Goal: Task Accomplishment & Management: Use online tool/utility

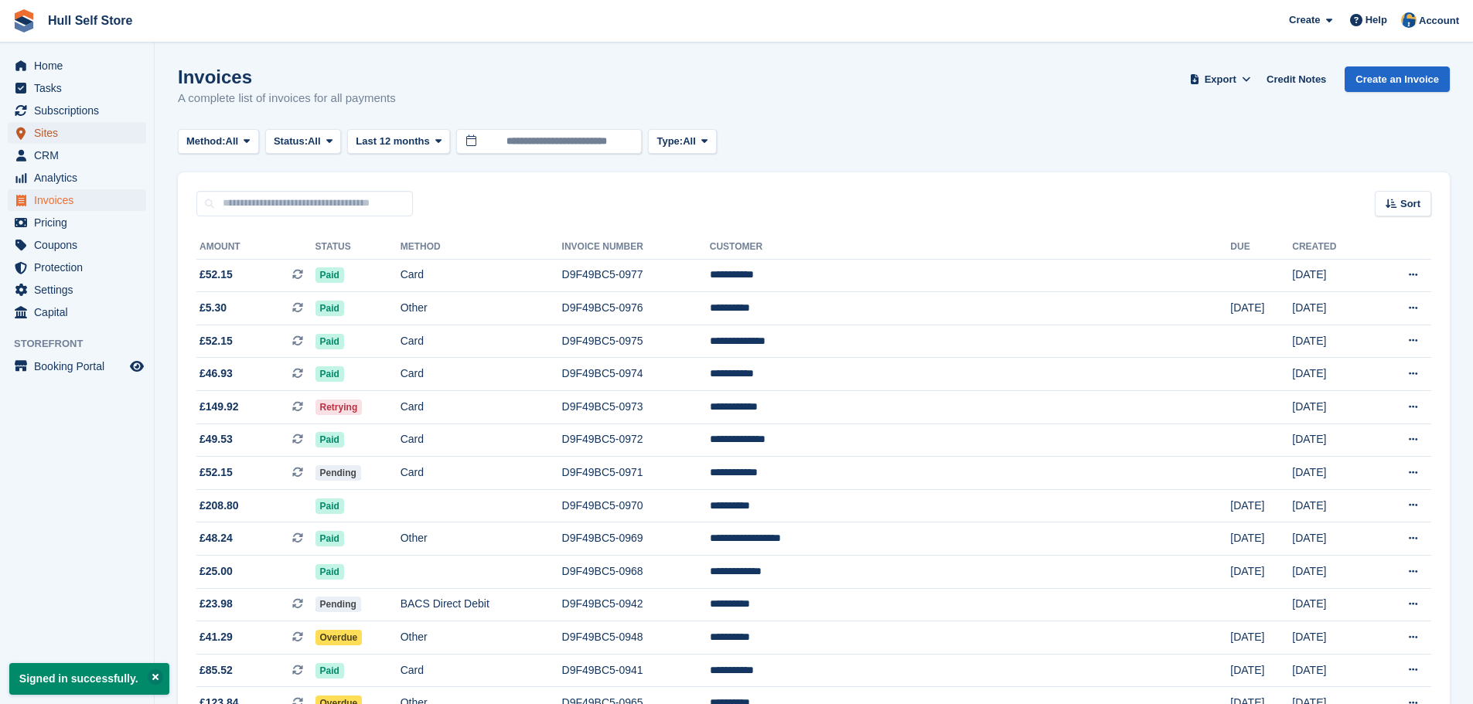
click at [82, 143] on span "Sites" at bounding box center [80, 133] width 93 height 22
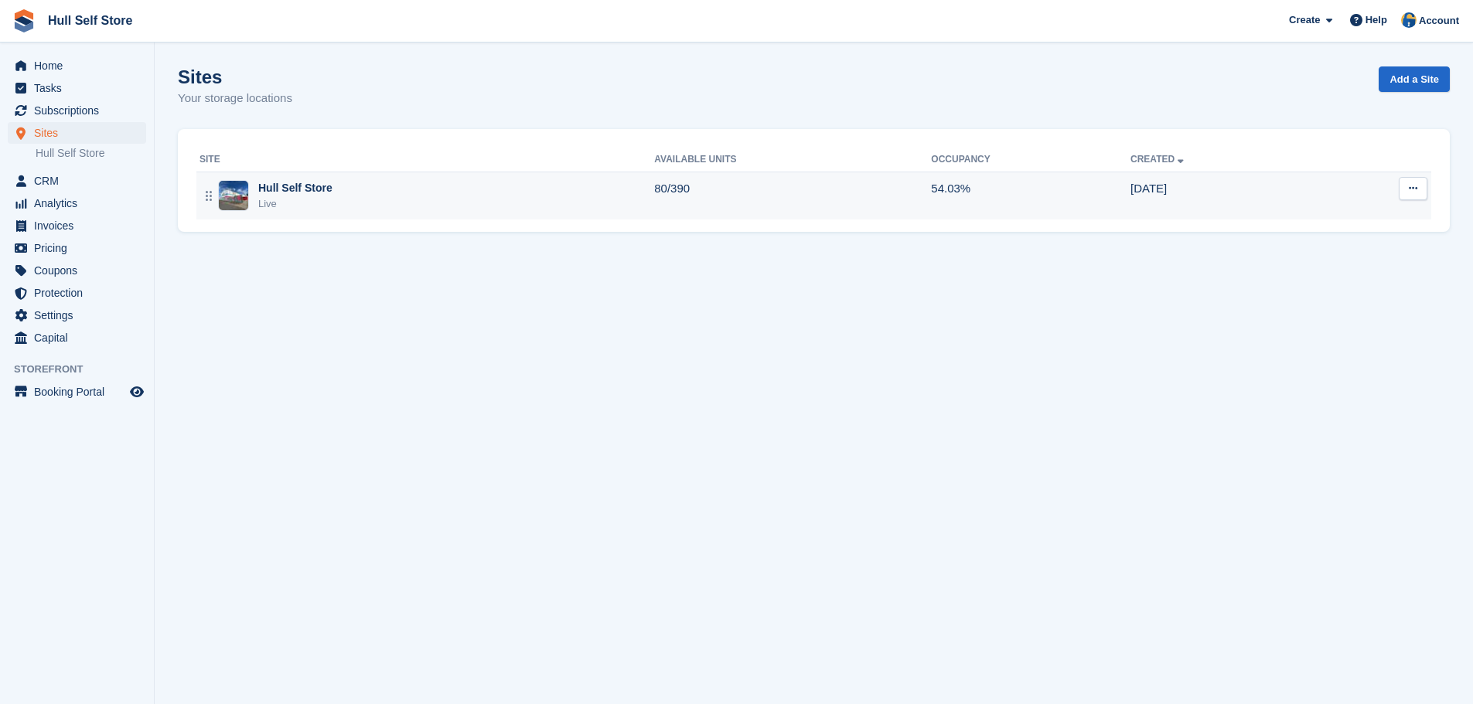
click at [379, 176] on td "Hull Self Store Live" at bounding box center [425, 196] width 458 height 48
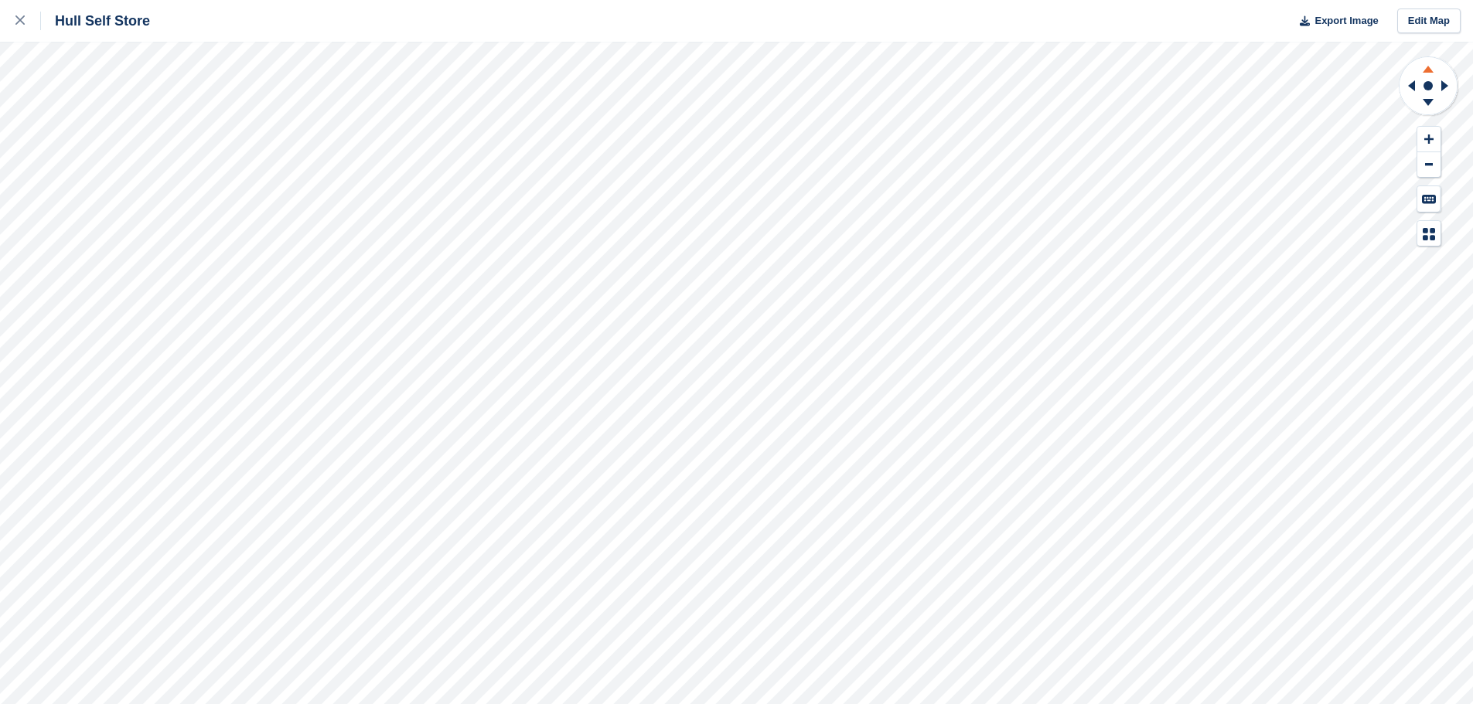
click at [1425, 67] on g at bounding box center [1428, 66] width 40 height 19
click at [1425, 67] on icon at bounding box center [1428, 66] width 40 height 19
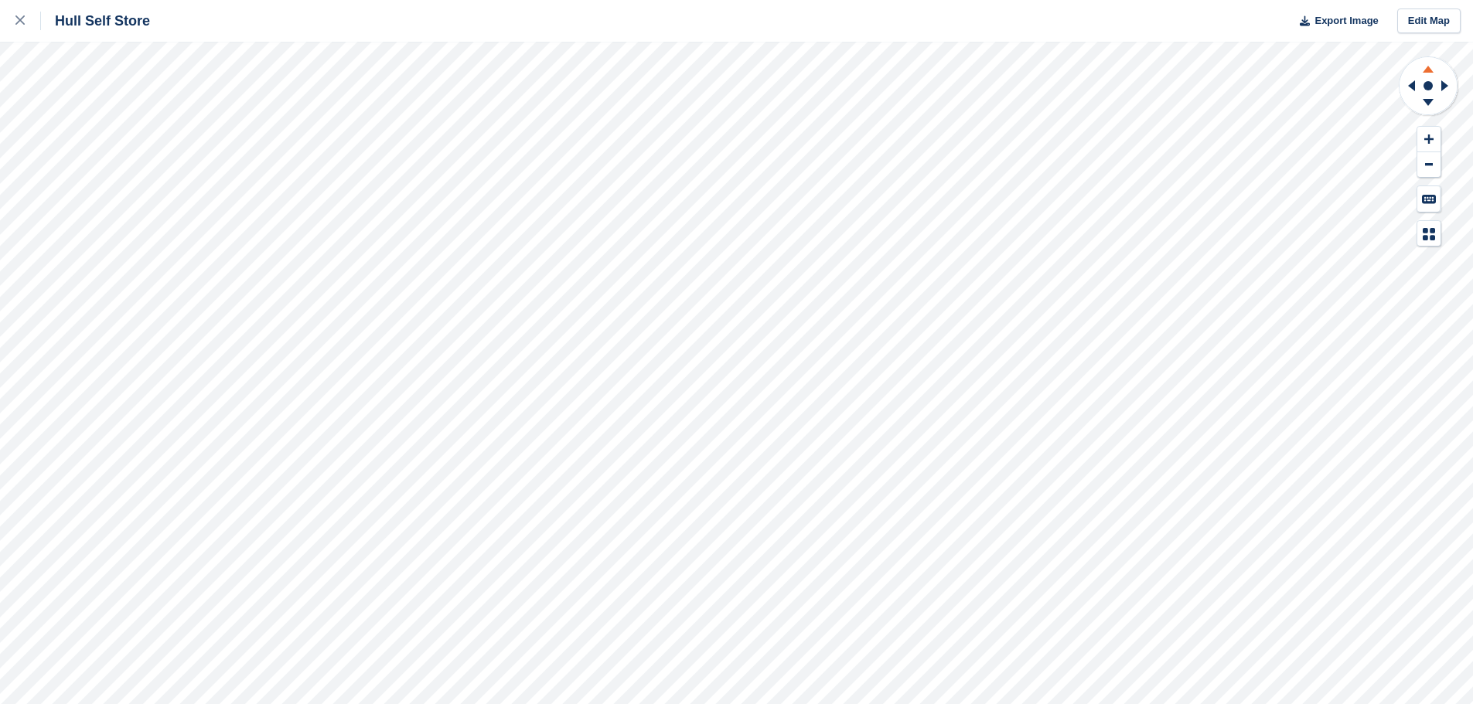
click at [1425, 67] on icon at bounding box center [1428, 66] width 40 height 19
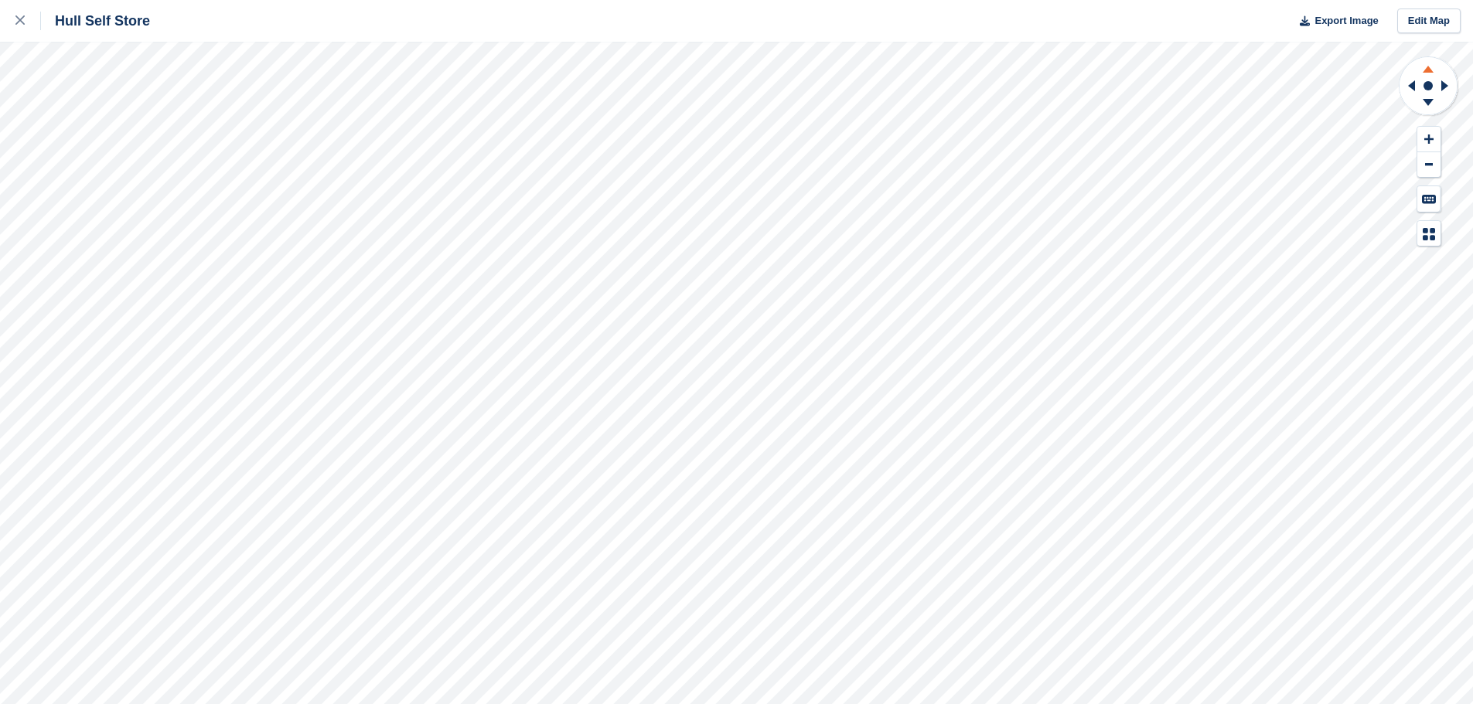
click at [1425, 67] on icon at bounding box center [1428, 66] width 40 height 19
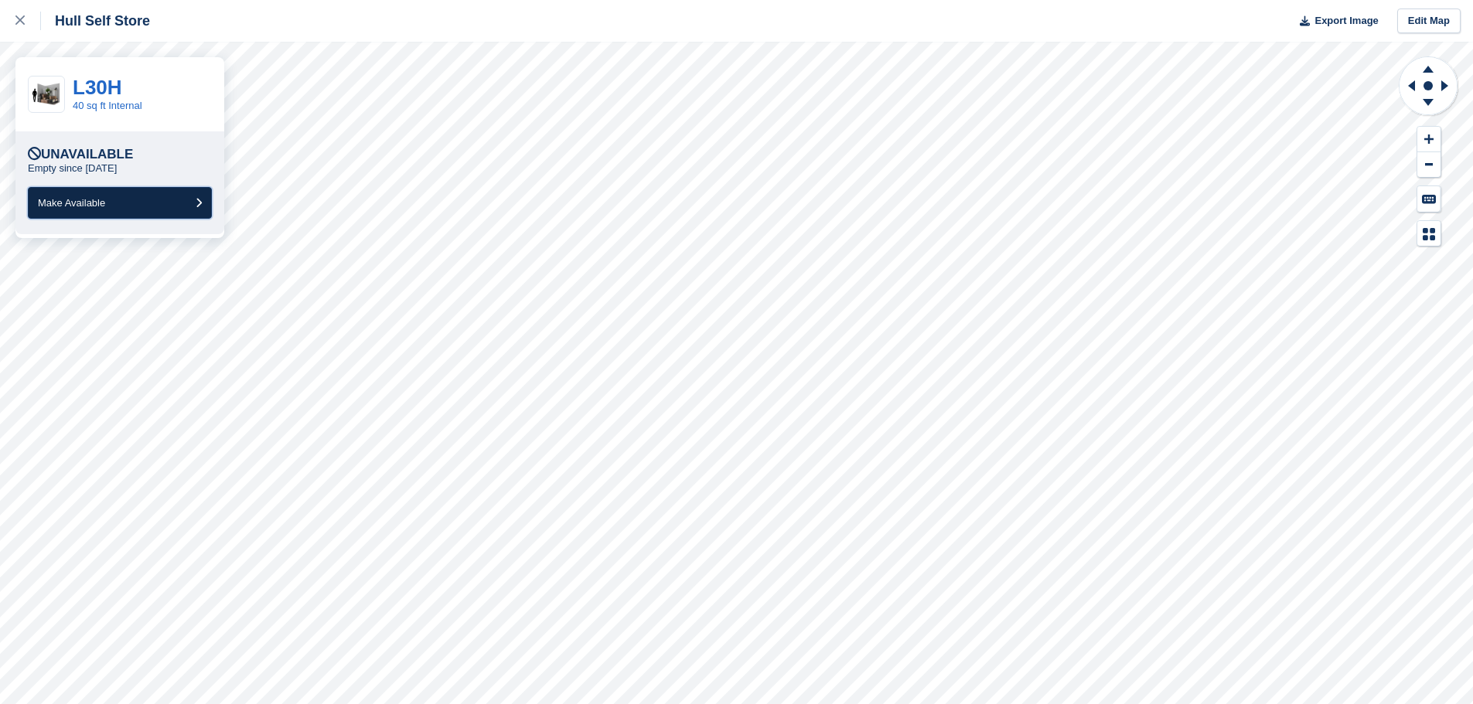
click at [168, 208] on button "Make Available" at bounding box center [120, 203] width 184 height 32
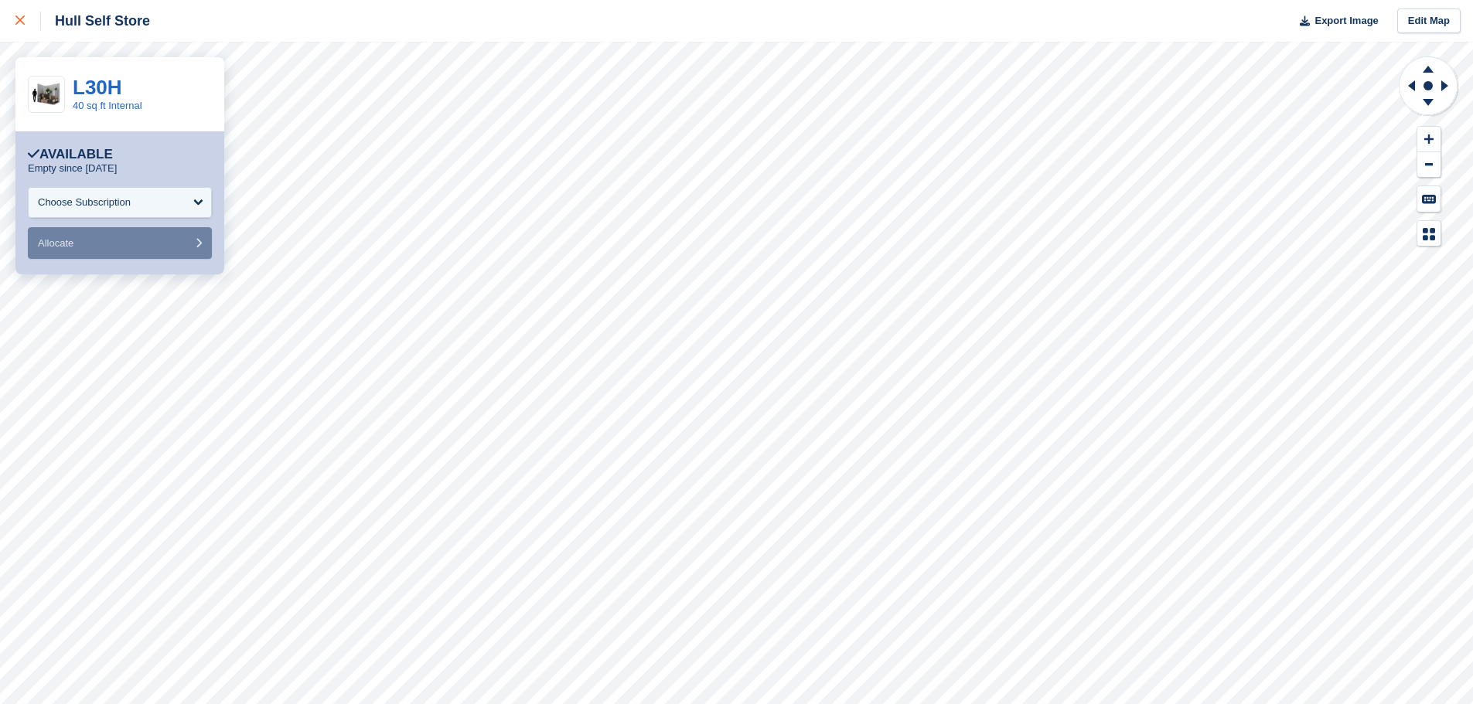
click at [15, 20] on link at bounding box center [20, 21] width 41 height 42
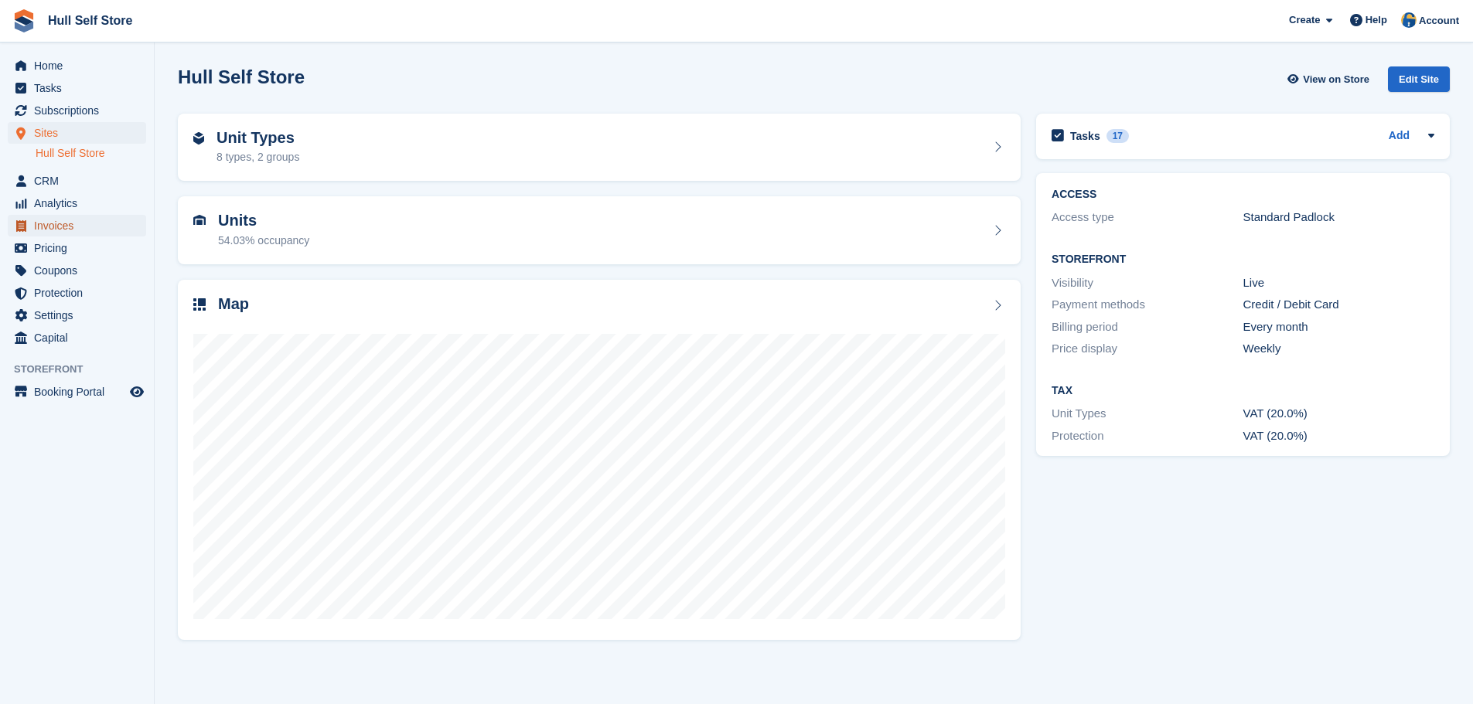
click at [96, 229] on span "Invoices" at bounding box center [80, 226] width 93 height 22
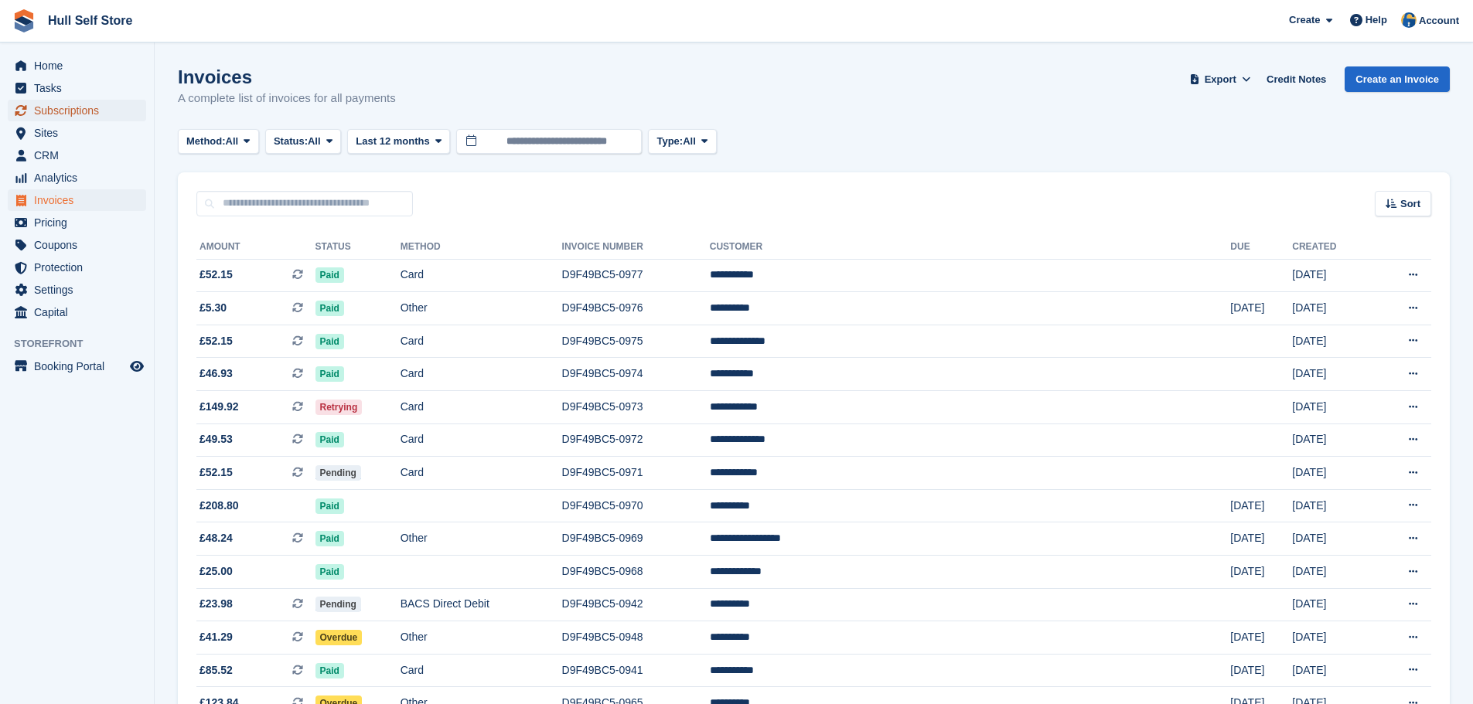
click at [55, 114] on span "Subscriptions" at bounding box center [80, 111] width 93 height 22
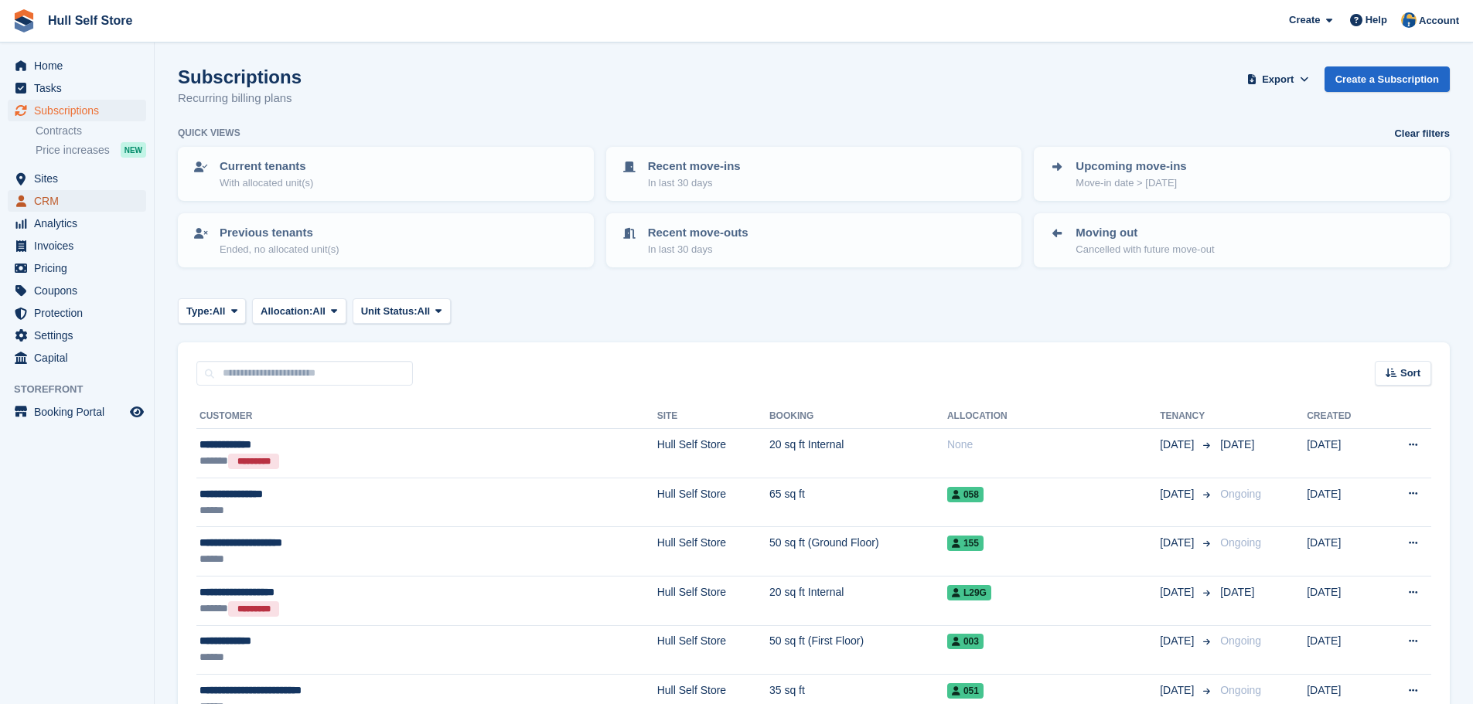
click at [71, 206] on span "CRM" at bounding box center [80, 201] width 93 height 22
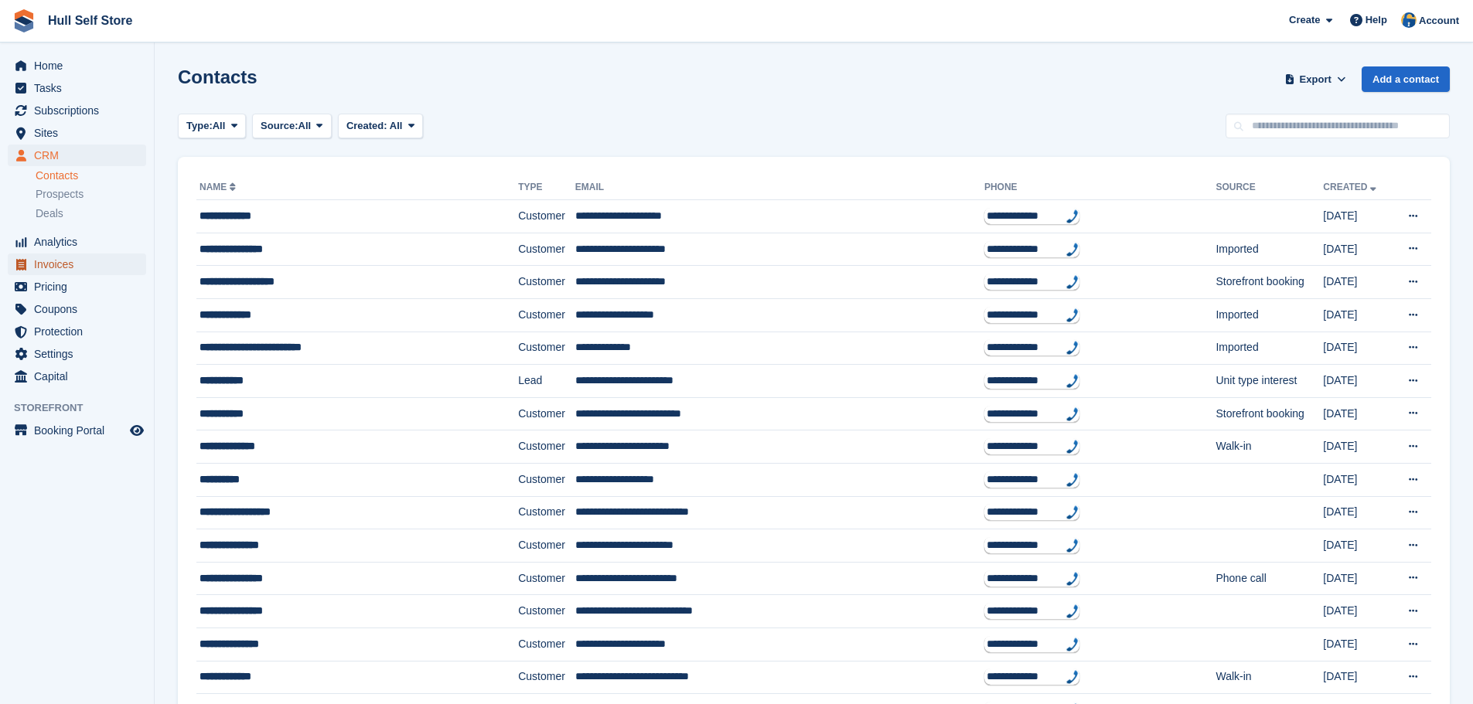
click at [68, 272] on span "Invoices" at bounding box center [80, 265] width 93 height 22
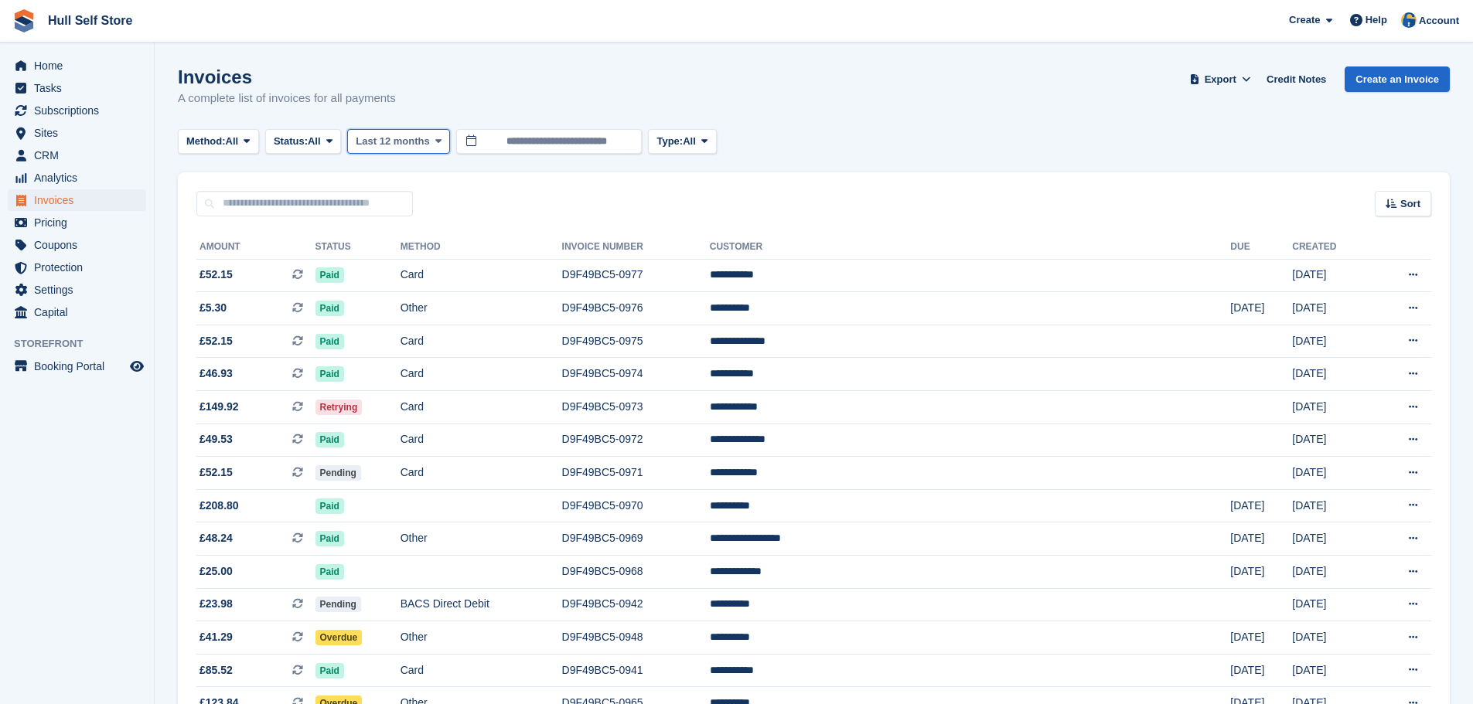
click at [393, 148] on span "Last 12 months" at bounding box center [392, 141] width 73 height 15
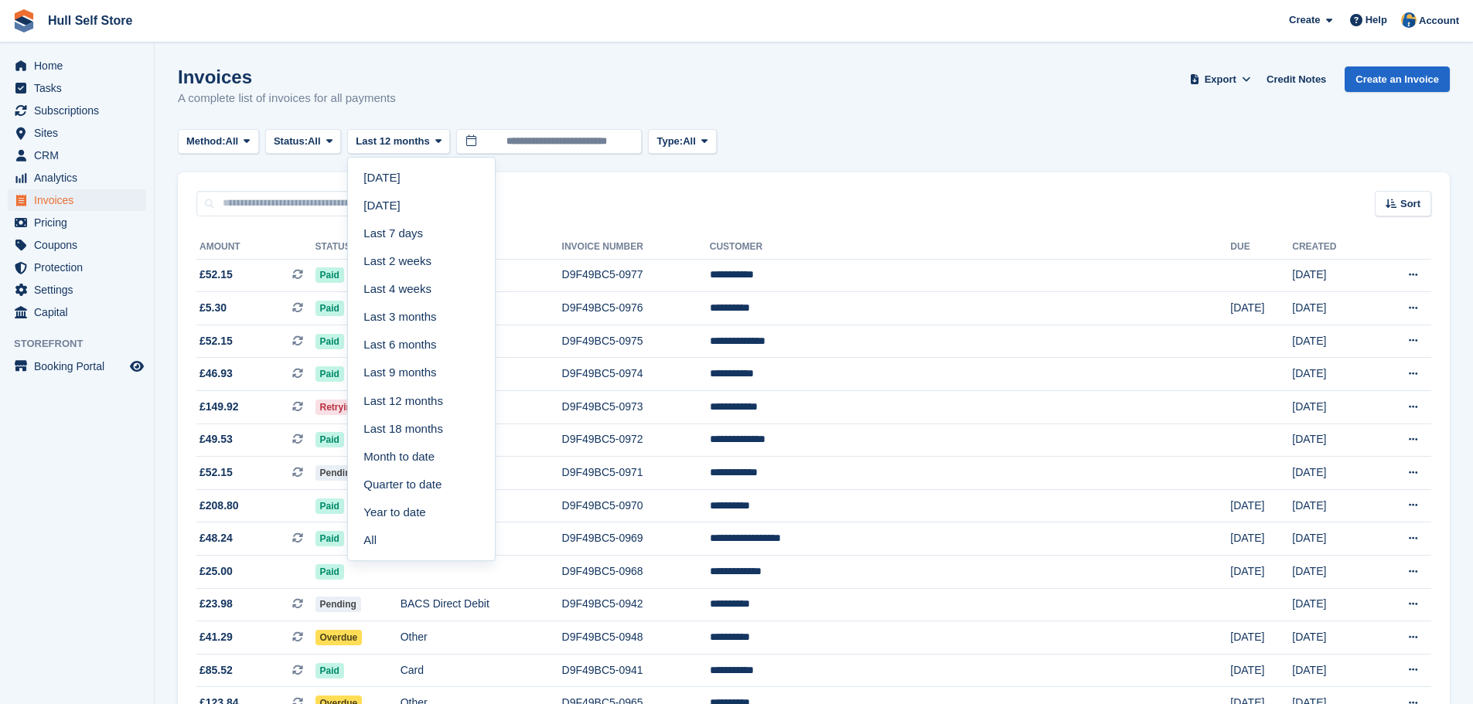
click at [628, 208] on div "Sort Sort by Date created Created (oldest first) Created (newest first)" at bounding box center [814, 194] width 1272 height 44
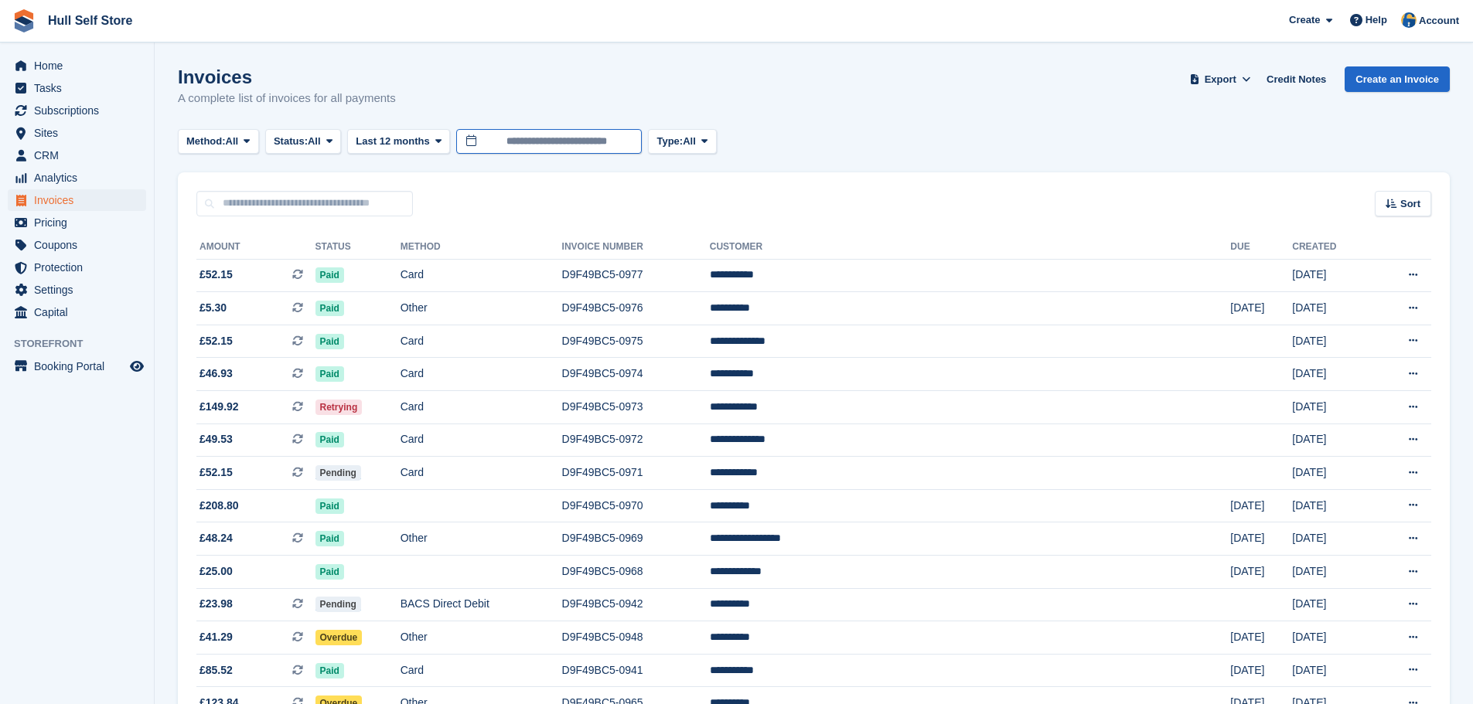
click at [535, 146] on input "**********" at bounding box center [549, 142] width 186 height 26
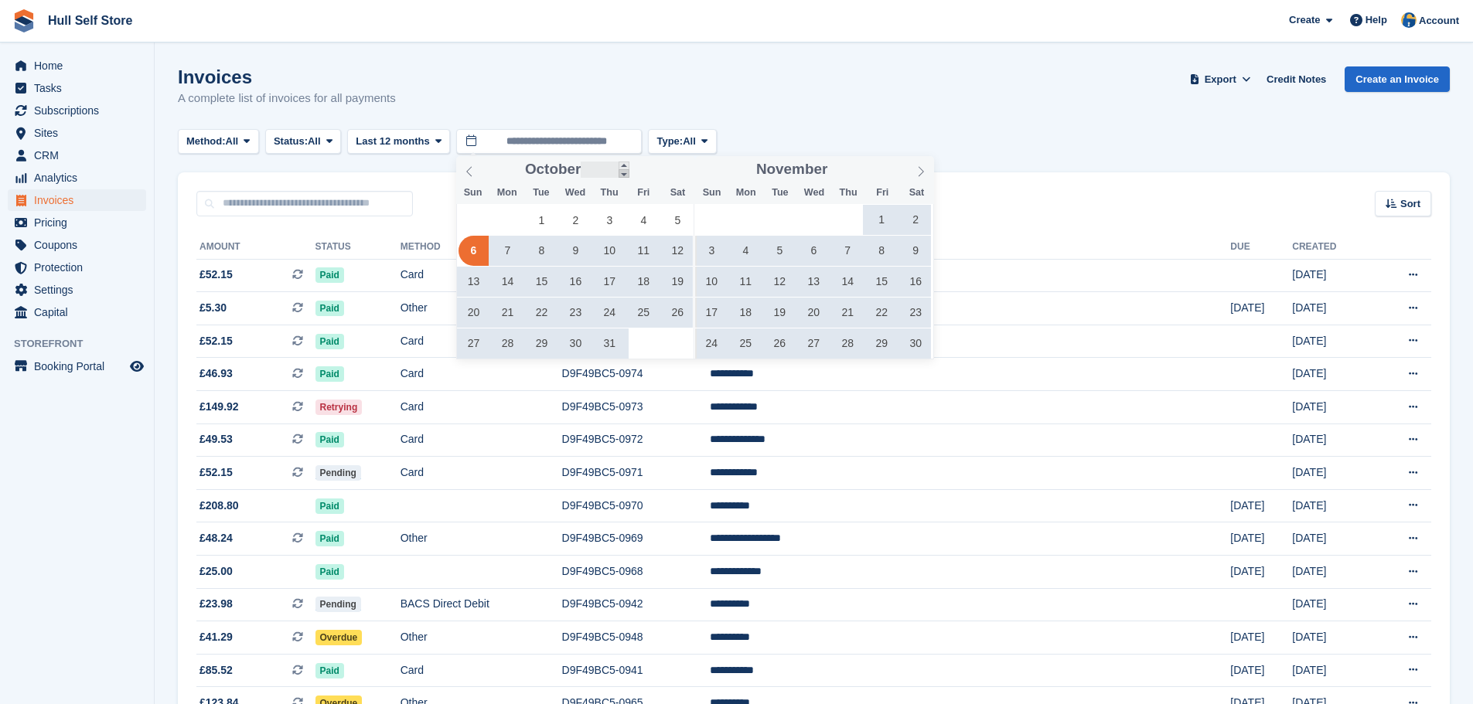
click at [622, 172] on span at bounding box center [623, 173] width 11 height 9
type input "****"
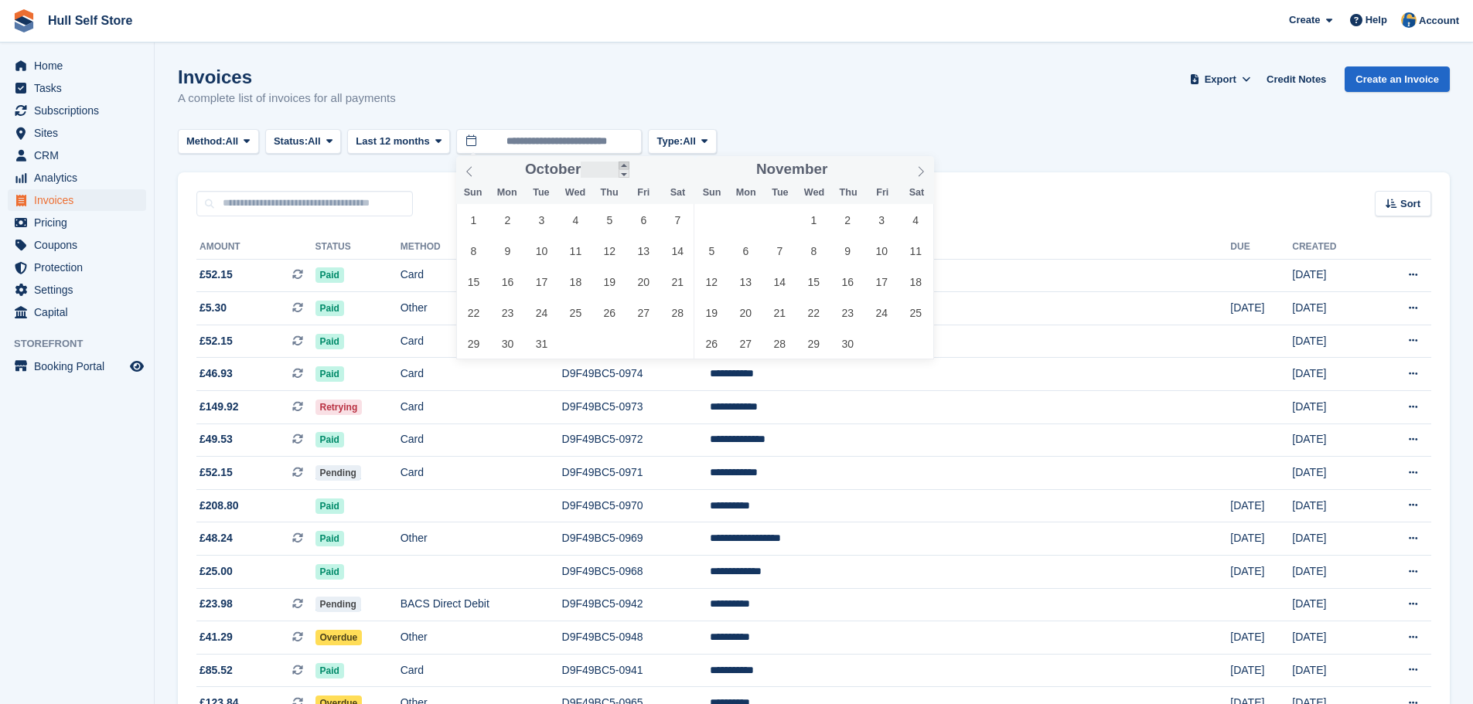
click at [625, 167] on span at bounding box center [623, 166] width 11 height 9
type input "****"
click at [625, 167] on span at bounding box center [623, 166] width 11 height 9
type input "****"
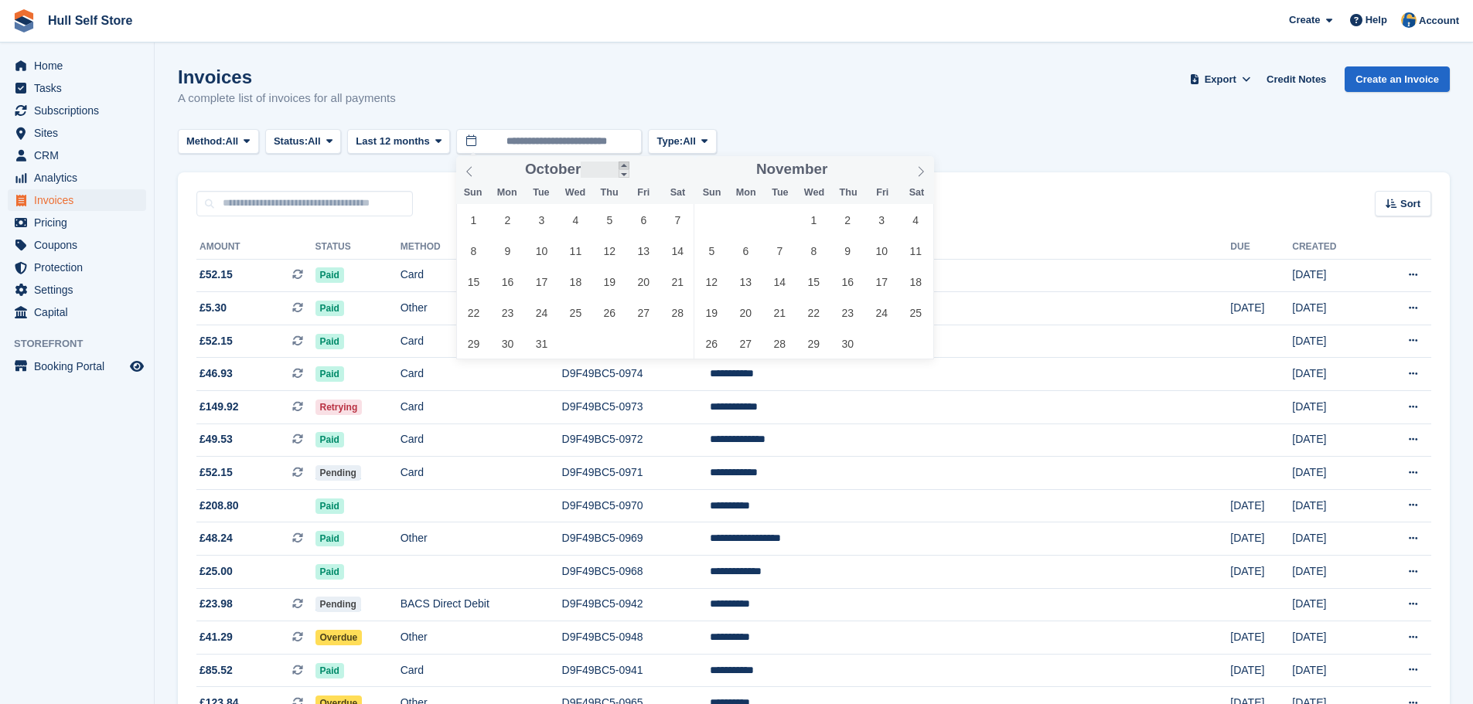
type input "****"
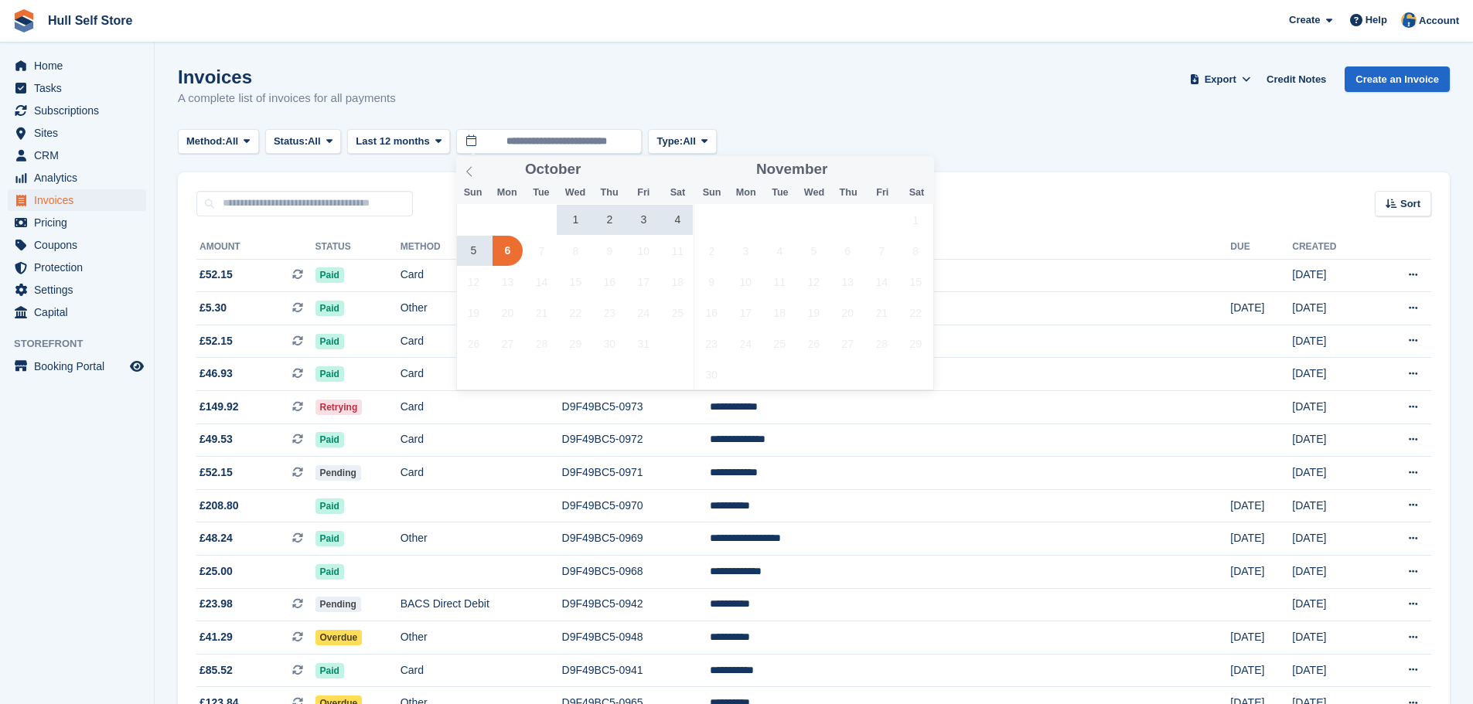
click at [645, 223] on span "3" at bounding box center [643, 220] width 30 height 30
drag, startPoint x: 645, startPoint y: 223, endPoint x: 509, endPoint y: 254, distance: 140.1
click at [509, 254] on span "6" at bounding box center [507, 251] width 30 height 30
type input "**********"
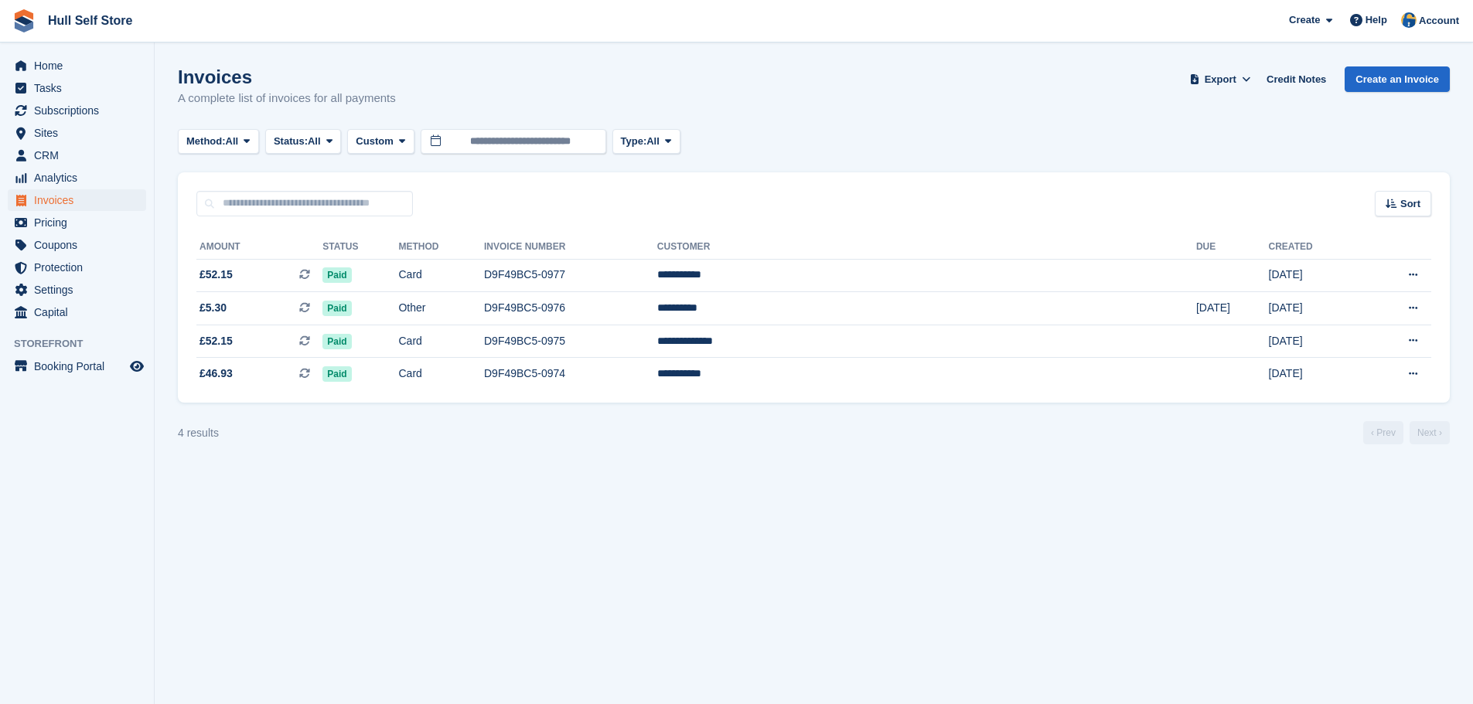
drag, startPoint x: 509, startPoint y: 254, endPoint x: 319, endPoint y: 448, distance: 271.1
drag, startPoint x: 319, startPoint y: 448, endPoint x: 758, endPoint y: 449, distance: 439.1
click at [758, 449] on section "Invoices A complete list of invoices for all payments Export Export Invoices Ex…" at bounding box center [814, 352] width 1318 height 704
click at [398, 312] on td "Paid" at bounding box center [360, 308] width 76 height 33
click at [1250, 81] on icon at bounding box center [1245, 79] width 9 height 10
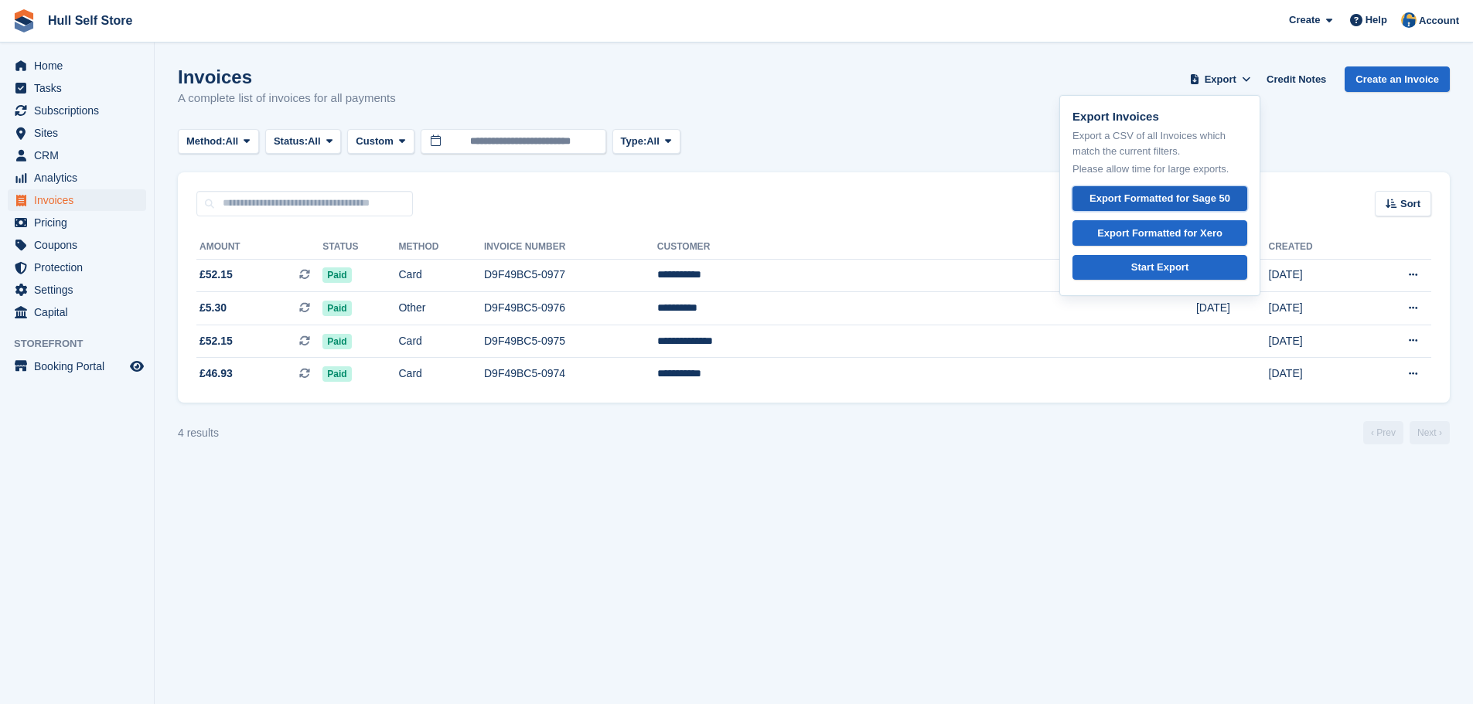
click at [1177, 203] on div "Export Formatted for Sage 50" at bounding box center [1159, 198] width 141 height 15
